Goal: Find specific page/section: Find specific page/section

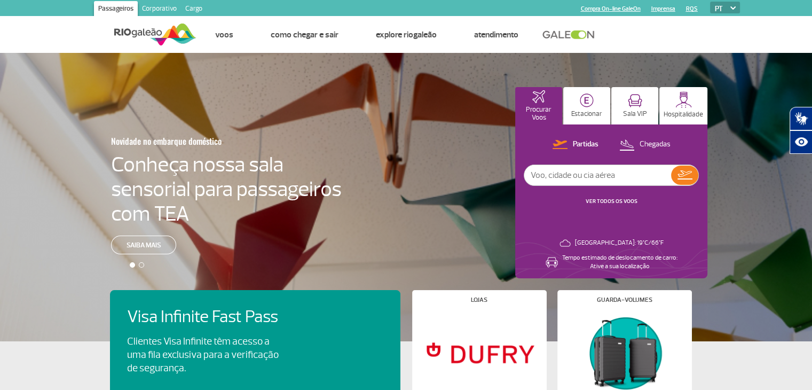
click at [156, 6] on link "Corporativo" at bounding box center [159, 9] width 43 height 17
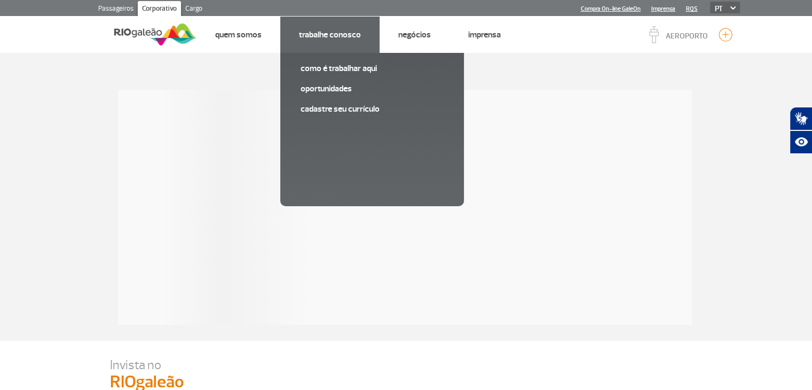
click at [316, 39] on link "Trabalhe Conosco" at bounding box center [330, 34] width 62 height 11
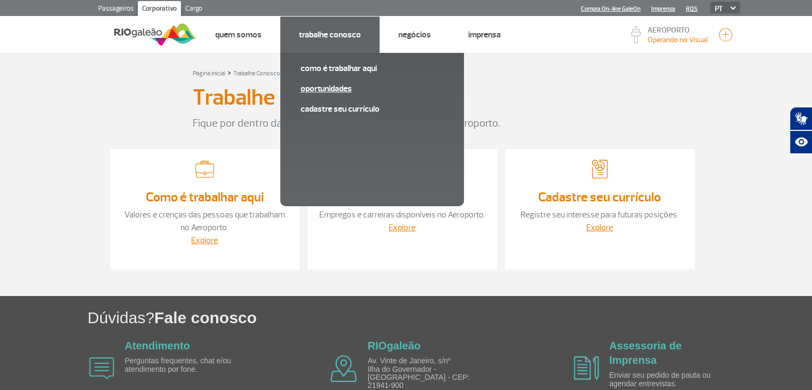
click at [327, 92] on link "Oportunidades" at bounding box center [372, 89] width 143 height 12
